Goal: Register for event/course

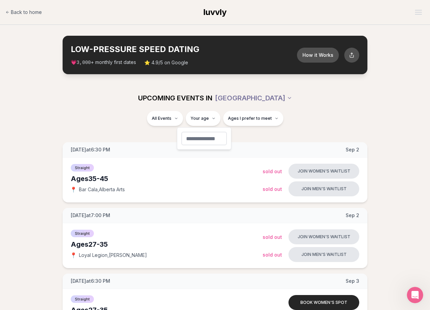
type input "*"
type input "**"
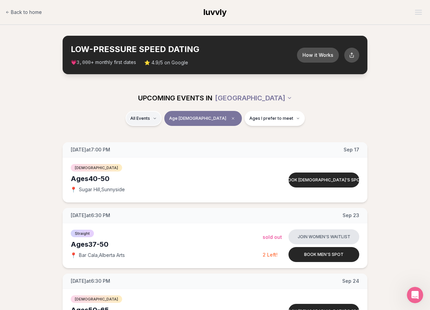
click at [158, 133] on span "Straight" at bounding box center [152, 136] width 17 height 7
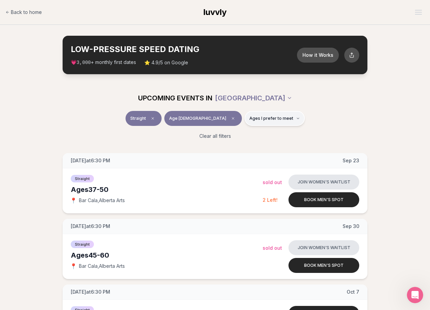
click at [258, 119] on span "Ages I prefer to meet" at bounding box center [272, 118] width 44 height 5
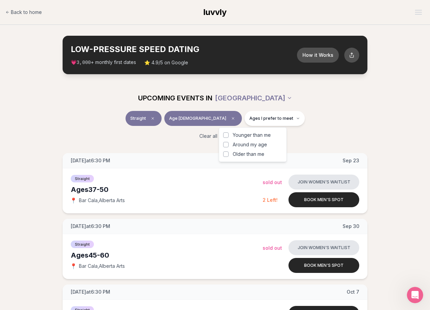
click at [223, 144] on div "Younger than me Around my age Older than me" at bounding box center [253, 144] width 68 height 35
click at [225, 145] on button "Around my age" at bounding box center [225, 144] width 5 height 5
click at [339, 115] on div "Straight Age [DEMOGRAPHIC_DATA] Same age" at bounding box center [215, 120] width 381 height 18
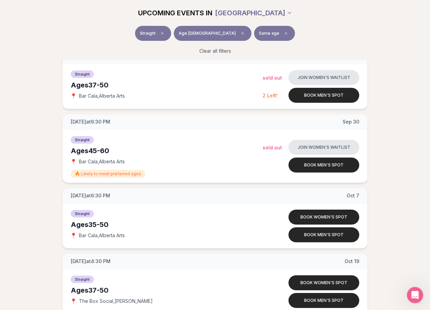
scroll to position [104, 0]
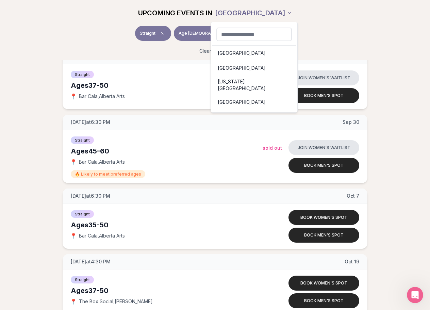
click at [254, 13] on html "Back to home luvvly LOW-PRESSURE SPEED DATING How it Works 💗 3,000 + monthly fi…" at bounding box center [215, 237] width 430 height 682
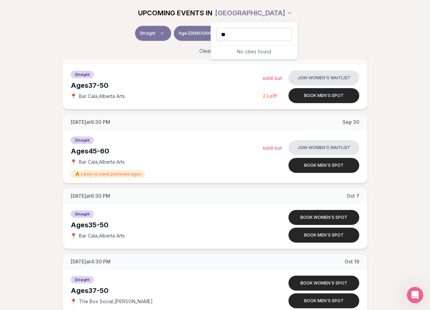
type input "*"
type input "***"
click at [237, 52] on div "[GEOGRAPHIC_DATA]" at bounding box center [254, 53] width 84 height 15
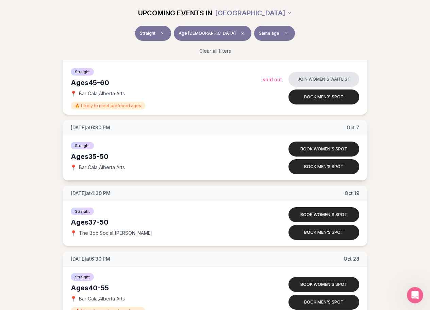
scroll to position [172, 0]
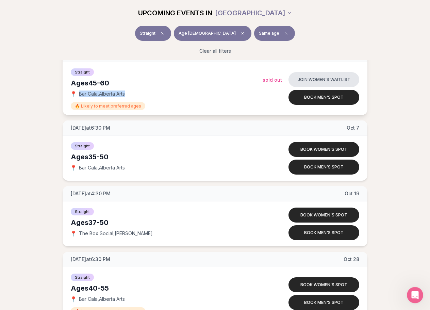
drag, startPoint x: 131, startPoint y: 93, endPoint x: 80, endPoint y: 96, distance: 50.5
click at [80, 96] on div "📍 Bar Cala , [GEOGRAPHIC_DATA] Arts" at bounding box center [167, 94] width 192 height 7
copy span "Bar Cala , [GEOGRAPHIC_DATA] Arts"
click at [373, 31] on div "Straight Age [DEMOGRAPHIC_DATA] Same age" at bounding box center [215, 35] width 381 height 18
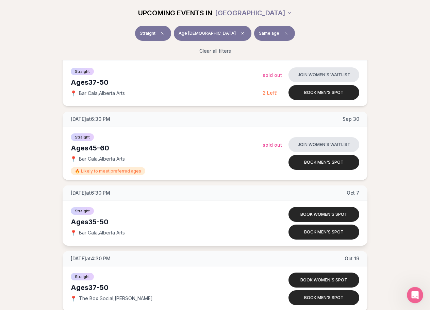
scroll to position [0, 0]
